Goal: Find specific page/section: Find specific page/section

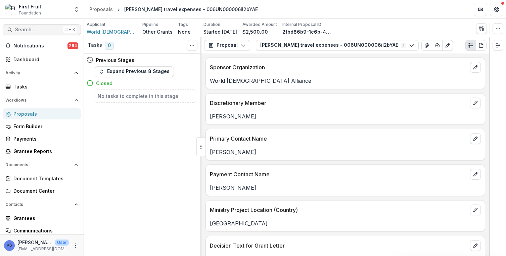
click at [34, 27] on span "Search..." at bounding box center [37, 30] width 45 height 6
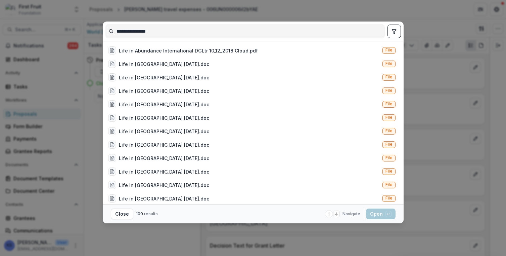
type input "**********"
click at [354, 31] on icon "toggle filters" at bounding box center [394, 31] width 5 height 5
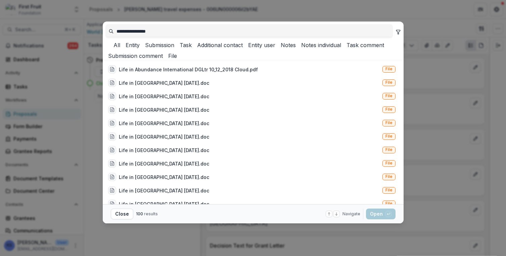
click at [140, 49] on button "Entity" at bounding box center [131, 45] width 17 height 8
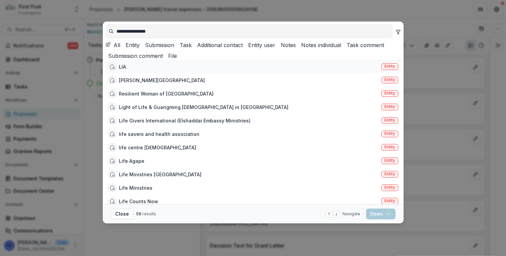
click at [156, 73] on div "LIA Entity" at bounding box center [252, 66] width 295 height 13
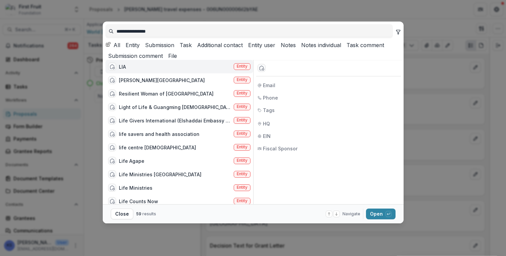
click at [156, 73] on div "LIA Entity" at bounding box center [179, 66] width 148 height 13
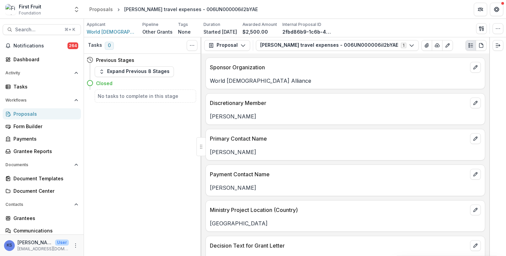
click at [156, 73] on div "LIA Entity" at bounding box center [179, 66] width 148 height 13
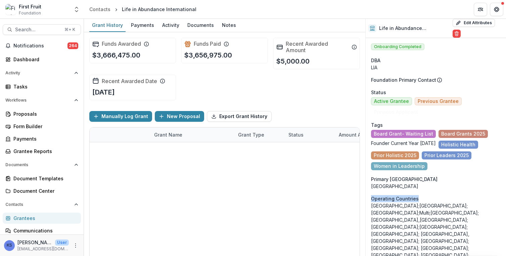
drag, startPoint x: 419, startPoint y: 199, endPoint x: 369, endPoint y: 199, distance: 49.7
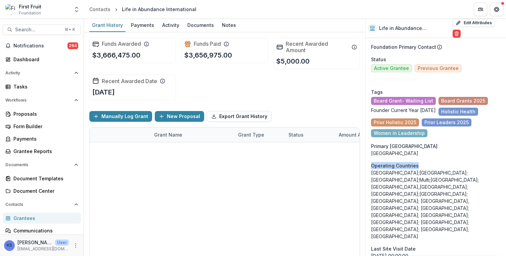
scroll to position [34, 0]
